Goal: Information Seeking & Learning: Learn about a topic

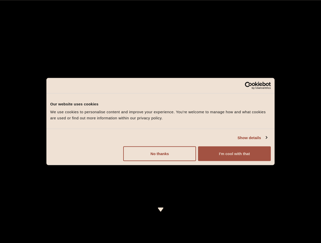
click at [225, 150] on button "I'm cool with that" at bounding box center [234, 154] width 73 height 15
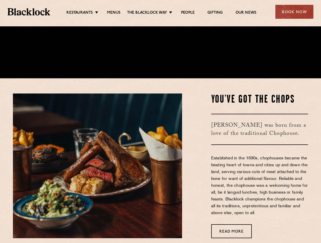
scroll to position [403, 0]
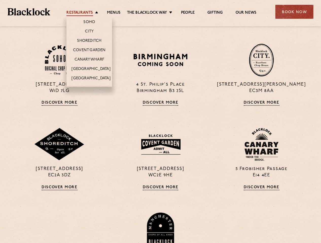
click at [91, 14] on link "Restaurants" at bounding box center [80, 13] width 26 height 6
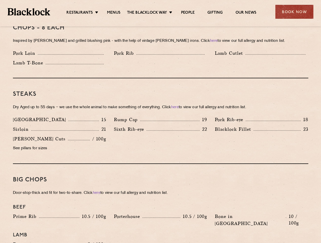
scroll to position [580, 0]
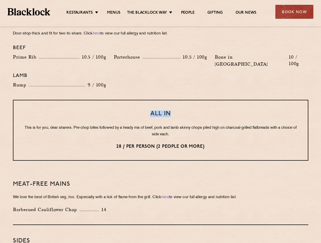
drag, startPoint x: 150, startPoint y: 102, endPoint x: 197, endPoint y: 101, distance: 46.5
click at [197, 111] on h3 "All In" at bounding box center [161, 114] width 274 height 7
copy h3 "All In"
